Goal: Information Seeking & Learning: Learn about a topic

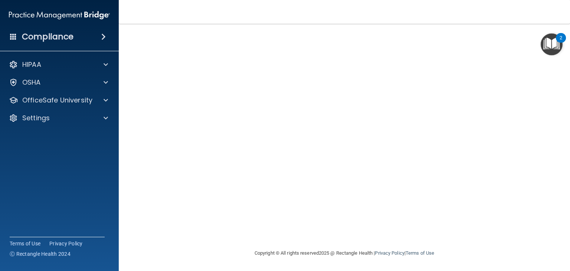
scroll to position [8, 0]
click at [541, 224] on div "Hazard Communication Training This course doesn’t expire until . Are you sure y…" at bounding box center [345, 112] width 422 height 274
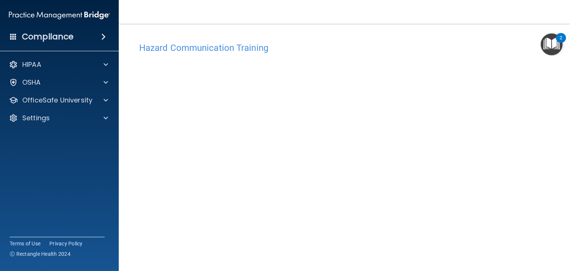
click at [554, 48] on img "Open Resource Center, 2 new notifications" at bounding box center [552, 44] width 22 height 22
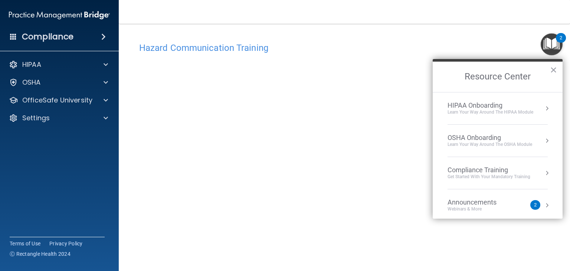
click at [554, 48] on img "Open Resource Center, 2 new notifications" at bounding box center [552, 44] width 22 height 22
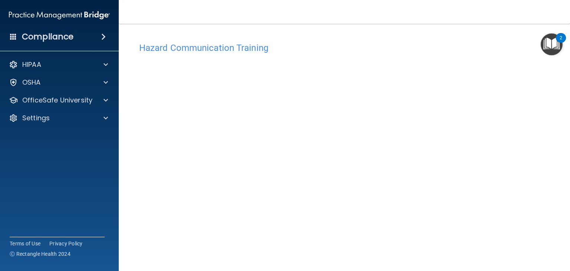
click at [554, 48] on img "Open Resource Center, 2 new notifications" at bounding box center [552, 44] width 22 height 22
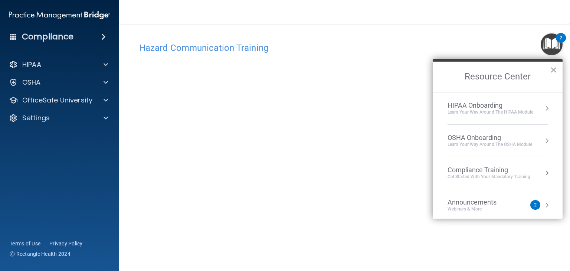
scroll to position [8, 0]
click at [554, 70] on button "×" at bounding box center [553, 70] width 7 height 12
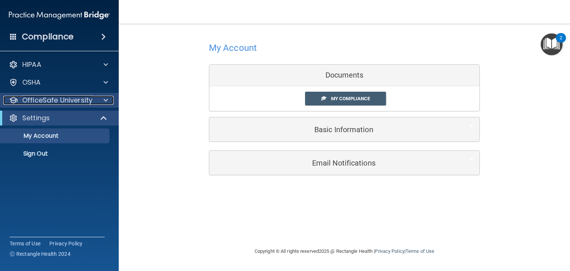
click at [65, 101] on p "OfficeSafe University" at bounding box center [57, 100] width 70 height 9
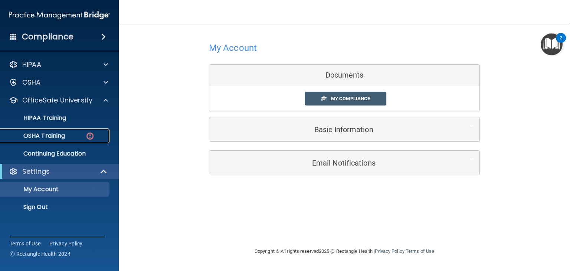
click at [62, 141] on link "OSHA Training" at bounding box center [51, 135] width 117 height 15
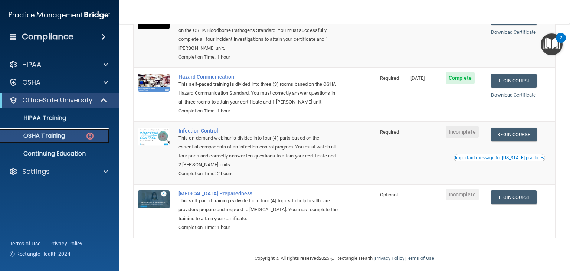
scroll to position [104, 0]
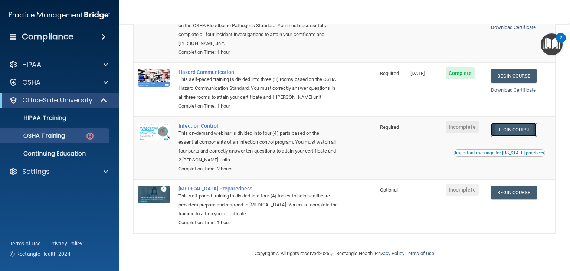
click at [506, 131] on link "Begin Course" at bounding box center [513, 130] width 45 height 14
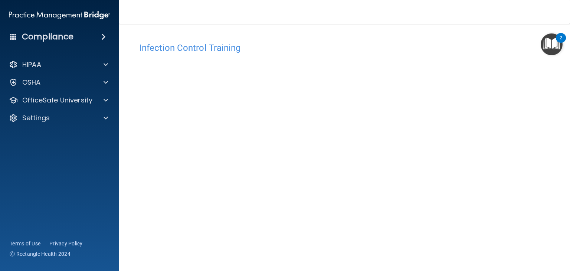
scroll to position [47, 0]
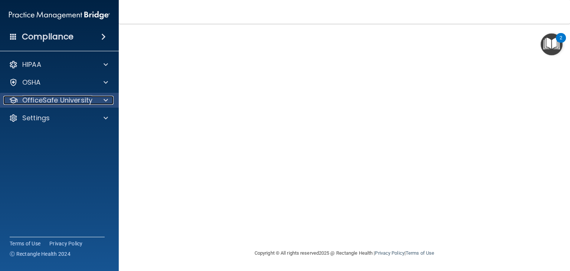
click at [60, 103] on p "OfficeSafe University" at bounding box center [57, 100] width 70 height 9
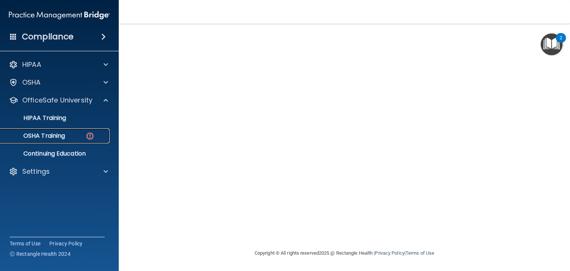
click at [63, 134] on p "OSHA Training" at bounding box center [35, 135] width 60 height 7
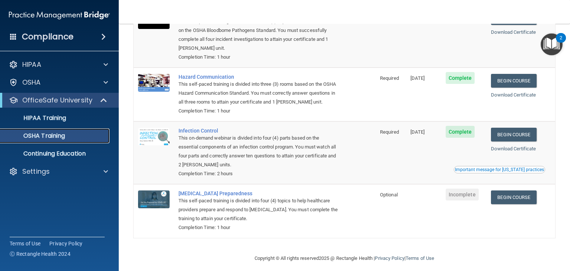
scroll to position [83, 0]
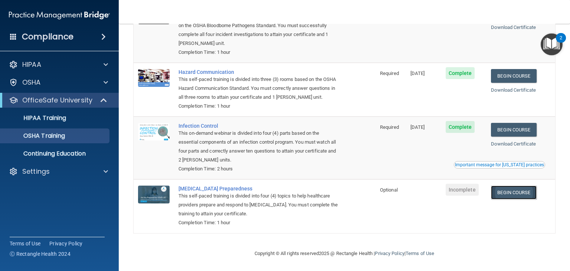
click at [513, 194] on link "Begin Course" at bounding box center [513, 193] width 45 height 14
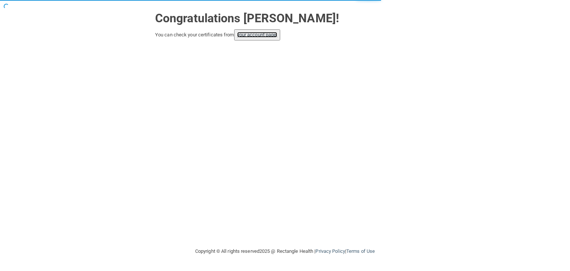
click at [258, 36] on link "your account page!" at bounding box center [257, 35] width 40 height 6
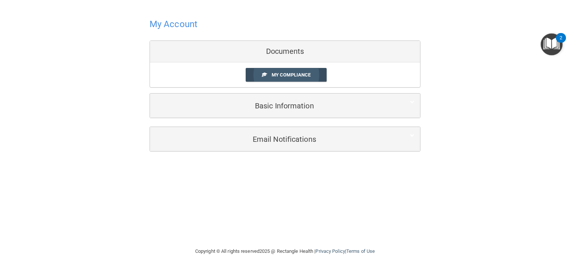
click at [285, 78] on link "My Compliance" at bounding box center [286, 75] width 81 height 14
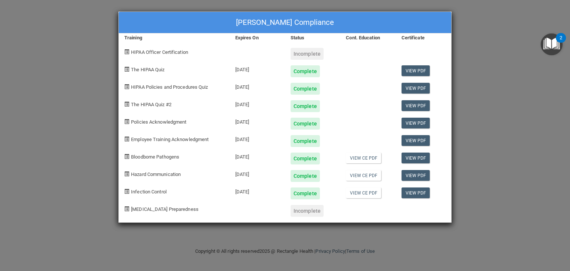
click at [462, 19] on div "[PERSON_NAME] Compliance Training Expires On Status Cont. Education Certificate…" at bounding box center [285, 135] width 570 height 271
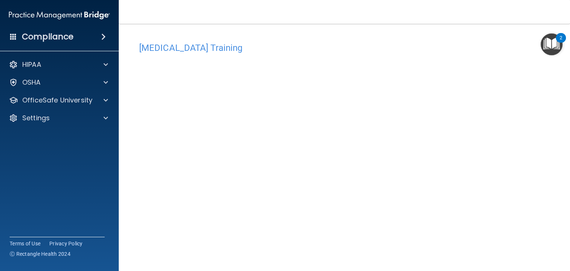
click at [518, 208] on div "[MEDICAL_DATA] Training This course doesn’t expire until . Are you sure you wan…" at bounding box center [345, 167] width 422 height 257
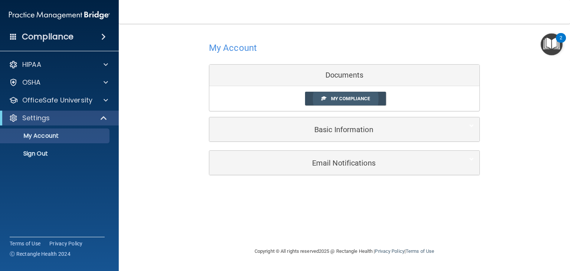
click at [313, 96] on link "My Compliance" at bounding box center [345, 99] width 81 height 14
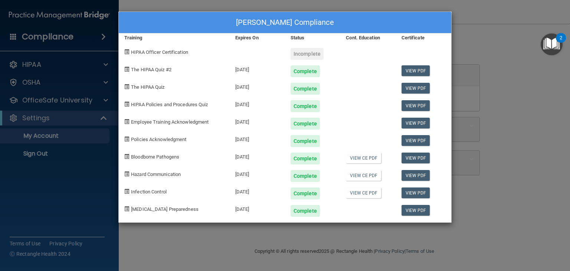
click at [184, 51] on span "HIPAA Officer Certification" at bounding box center [159, 52] width 57 height 6
click at [467, 43] on div "[PERSON_NAME] Compliance Training Expires On Status Cont. Education Certificate…" at bounding box center [285, 135] width 570 height 271
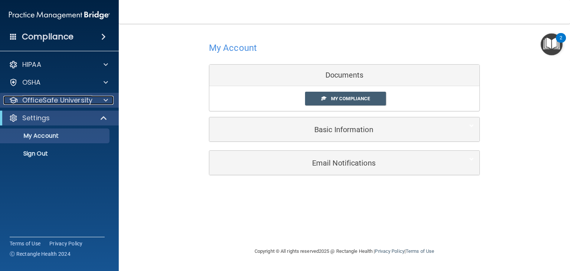
click at [30, 100] on p "OfficeSafe University" at bounding box center [57, 100] width 70 height 9
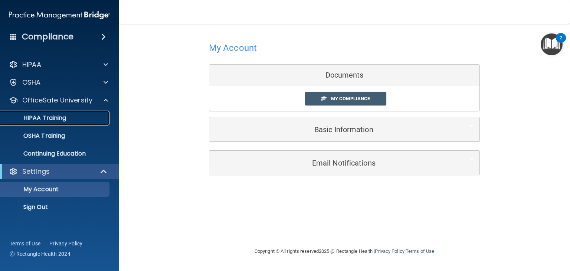
click at [36, 117] on p "HIPAA Training" at bounding box center [35, 117] width 61 height 7
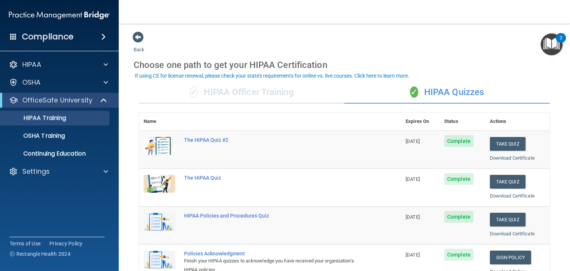
click at [289, 87] on div "✓ HIPAA Officer Training" at bounding box center [241, 92] width 205 height 22
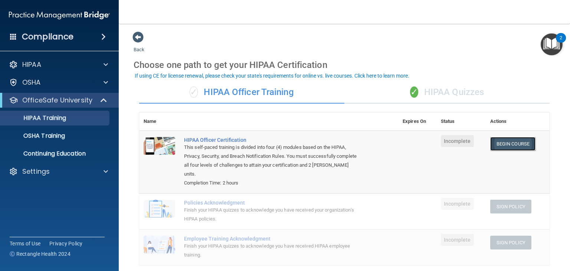
click at [515, 147] on link "Begin Course" at bounding box center [513, 144] width 45 height 14
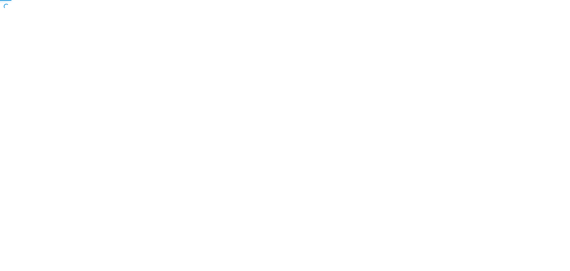
click at [515, 147] on body "Toggle navigation Manage My Enterprise Manage My Location Copyright © All right…" at bounding box center [285, 135] width 570 height 271
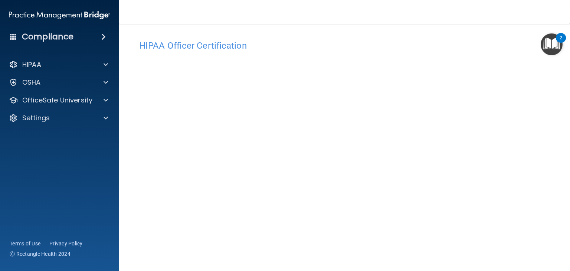
scroll to position [29, 0]
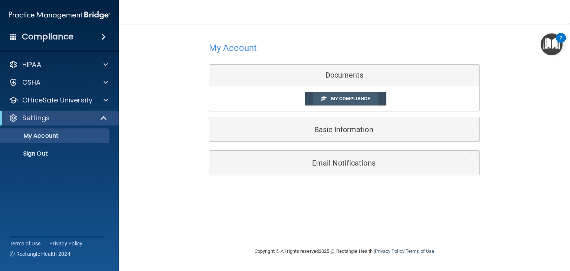
click at [319, 101] on link "My Compliance" at bounding box center [345, 99] width 81 height 14
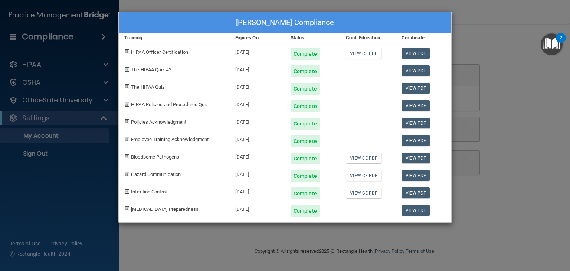
click at [479, 94] on div "[PERSON_NAME] Compliance Training Expires On Status Cont. Education Certificate…" at bounding box center [285, 135] width 570 height 271
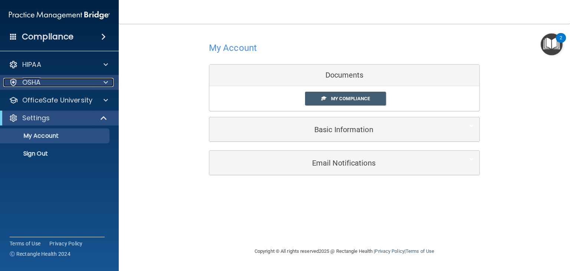
click at [41, 78] on div "OSHA" at bounding box center [49, 82] width 92 height 9
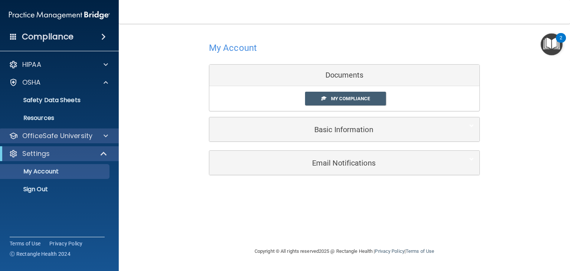
click at [84, 130] on div "OfficeSafe University" at bounding box center [59, 135] width 119 height 15
click at [96, 136] on div at bounding box center [104, 135] width 19 height 9
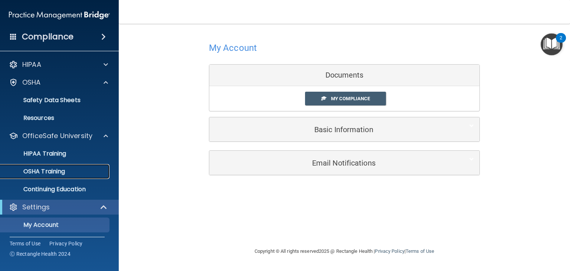
click at [78, 171] on div "OSHA Training" at bounding box center [55, 171] width 101 height 7
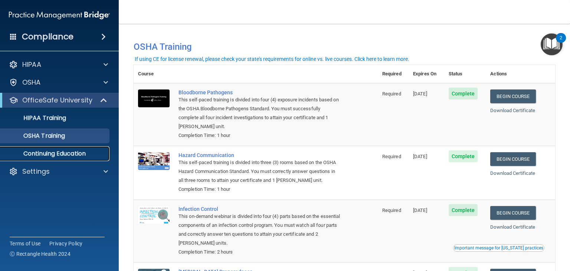
click at [68, 158] on link "Continuing Education" at bounding box center [51, 153] width 117 height 15
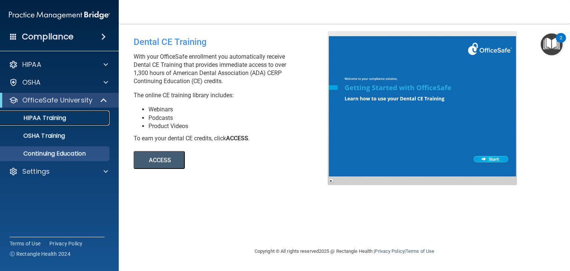
click at [49, 121] on p "HIPAA Training" at bounding box center [35, 117] width 61 height 7
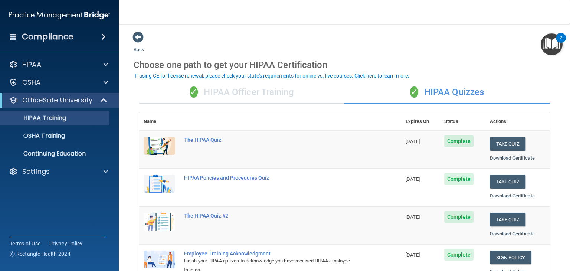
click at [274, 91] on div "✓ HIPAA Officer Training" at bounding box center [241, 92] width 205 height 22
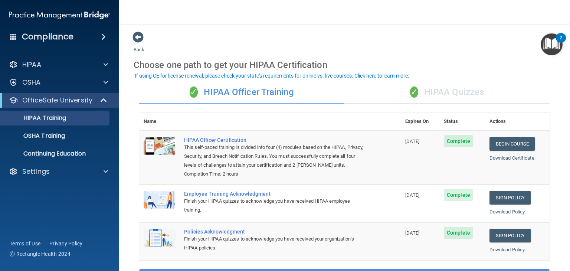
click at [466, 87] on div "✓ HIPAA Quizzes" at bounding box center [447, 92] width 205 height 22
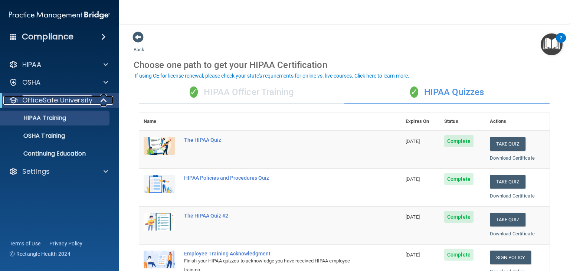
click at [53, 101] on p "OfficeSafe University" at bounding box center [57, 100] width 70 height 9
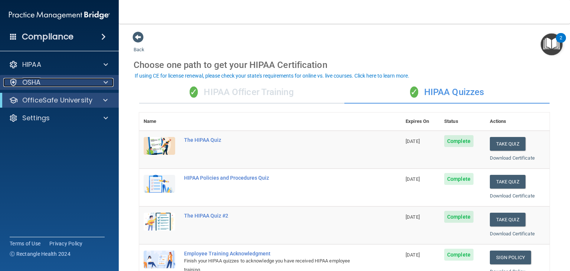
click at [46, 86] on div "OSHA" at bounding box center [49, 82] width 92 height 9
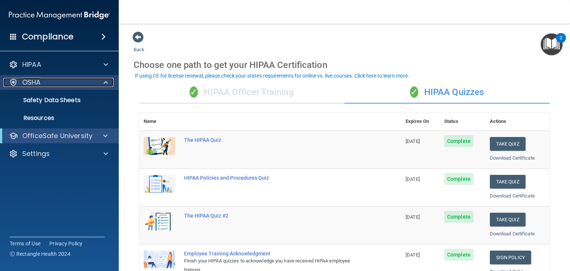
click at [46, 86] on div "OSHA" at bounding box center [49, 82] width 92 height 9
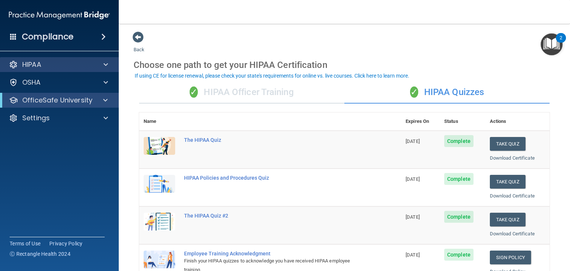
click at [68, 71] on div "HIPAA" at bounding box center [59, 64] width 119 height 15
click at [105, 65] on span at bounding box center [106, 64] width 4 height 9
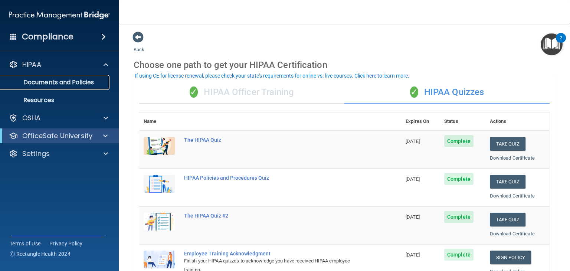
click at [79, 87] on link "Documents and Policies" at bounding box center [51, 82] width 117 height 15
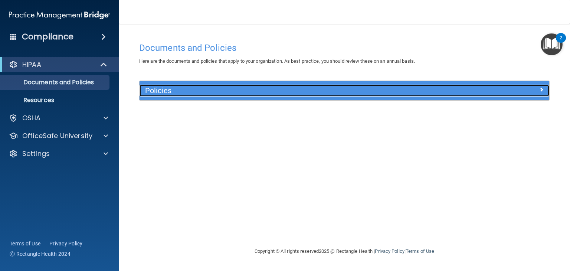
click at [173, 88] on h5 "Policies" at bounding box center [293, 91] width 296 height 8
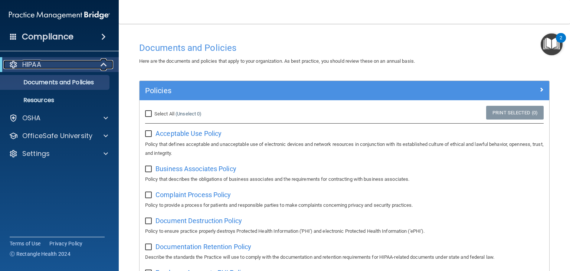
click at [98, 67] on div at bounding box center [104, 64] width 18 height 9
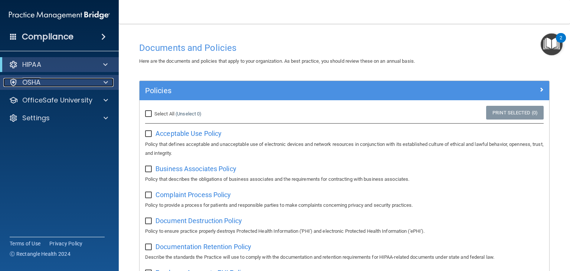
click at [89, 80] on div "OSHA" at bounding box center [49, 82] width 92 height 9
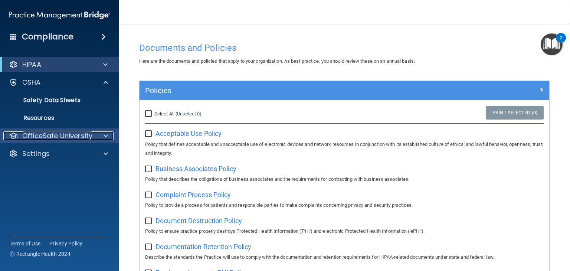
click at [82, 137] on p "OfficeSafe University" at bounding box center [57, 135] width 70 height 9
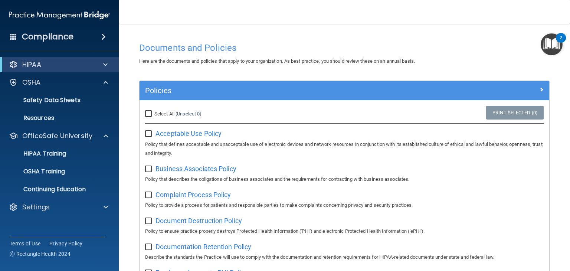
click at [102, 37] on span at bounding box center [103, 36] width 4 height 9
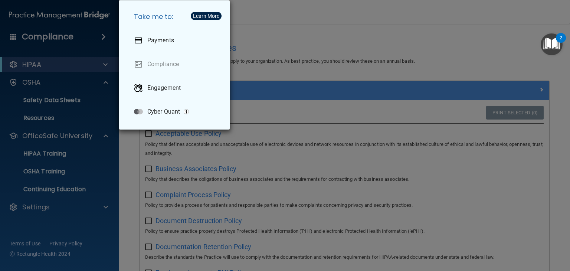
click at [19, 39] on div "Take me to: Payments Compliance Engagement Cyber Quant" at bounding box center [285, 135] width 570 height 271
